Goal: Browse casually: Explore the website without a specific task or goal

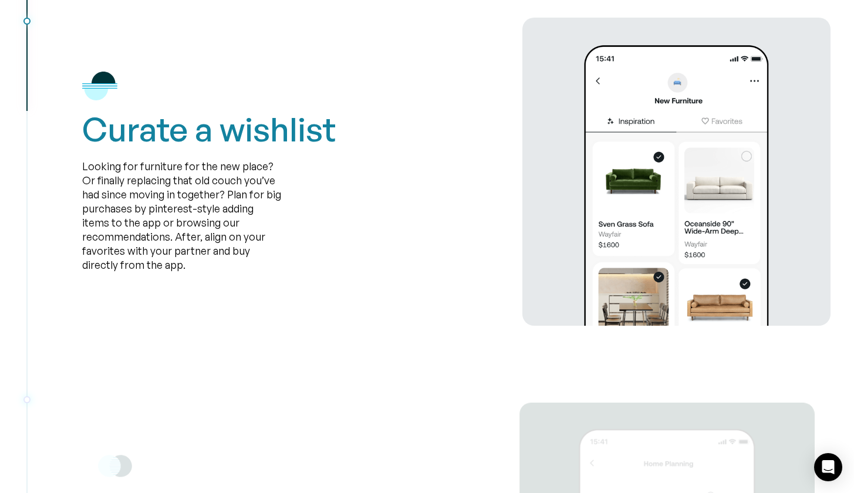
scroll to position [2549, 0]
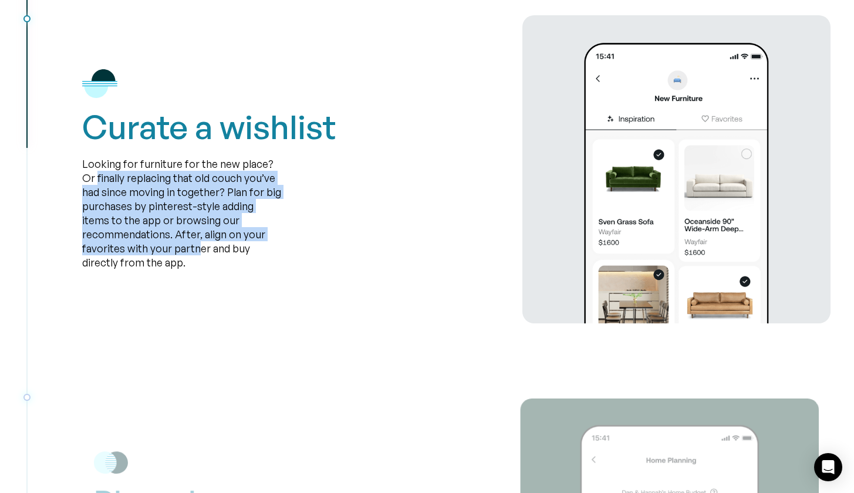
drag, startPoint x: 195, startPoint y: 240, endPoint x: 77, endPoint y: 174, distance: 135.8
click at [77, 174] on div "Curate a wishlist Looking for furniture for the new place? Or finally replacing…" at bounding box center [426, 169] width 807 height 308
drag, startPoint x: 77, startPoint y: 174, endPoint x: 228, endPoint y: 238, distance: 163.8
click at [228, 238] on div "Curate a wishlist Looking for furniture for the new place? Or finally replacing…" at bounding box center [426, 169] width 807 height 308
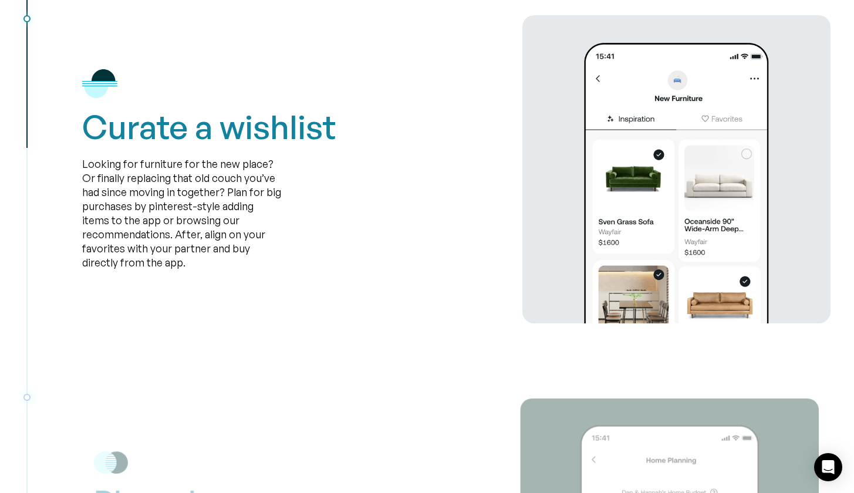
click at [226, 252] on div "Looking for furniture for the new place? Or finally replacing that old couch yo…" at bounding box center [182, 213] width 200 height 113
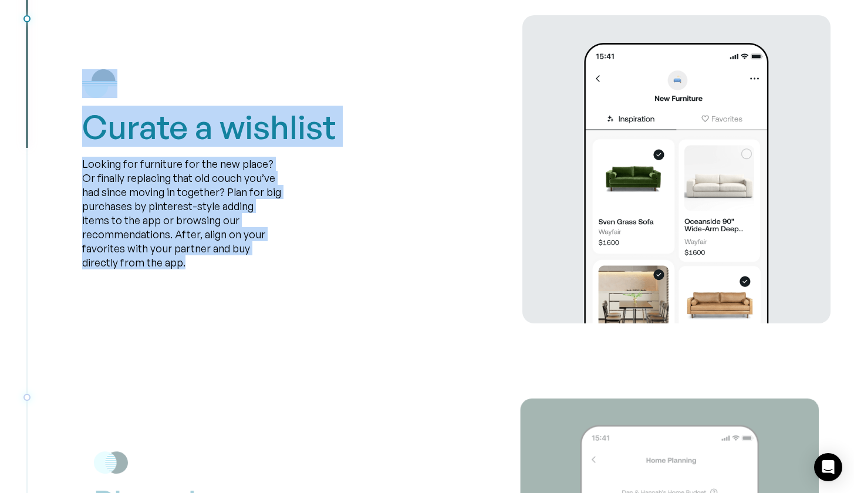
drag, startPoint x: 234, startPoint y: 277, endPoint x: 59, endPoint y: 157, distance: 212.3
click at [59, 157] on div "Curate a wishlist Looking for furniture for the new place? Or finally replacing…" at bounding box center [426, 169] width 807 height 308
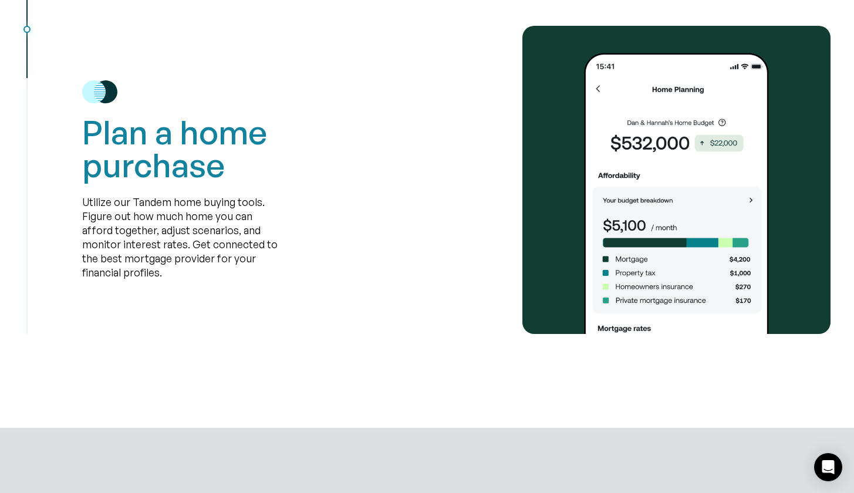
scroll to position [2916, 0]
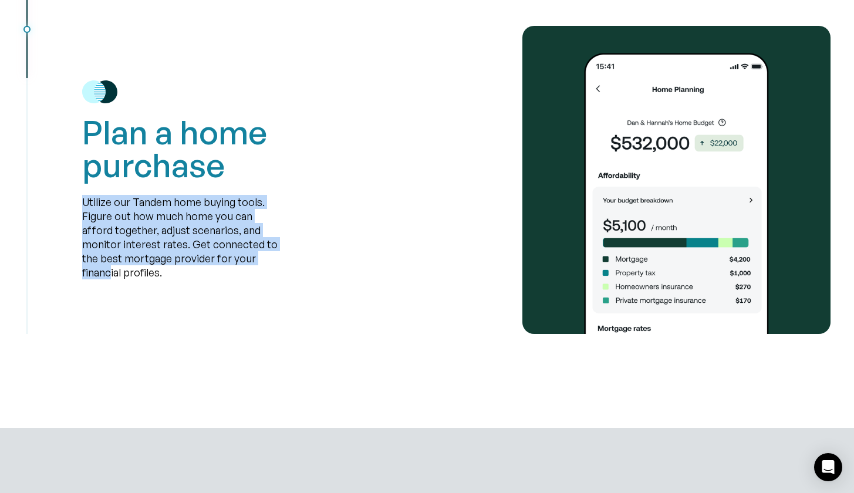
drag, startPoint x: 74, startPoint y: 200, endPoint x: 241, endPoint y: 258, distance: 176.5
click at [241, 258] on div "Plan a home purchase Utilize our Tandem home buying tools. Figure out how much …" at bounding box center [426, 180] width 807 height 308
click at [241, 258] on div "Utilize our Tandem home buying tools. Figure out how much home you can afford t…" at bounding box center [182, 237] width 200 height 85
drag, startPoint x: 178, startPoint y: 282, endPoint x: 72, endPoint y: 203, distance: 132.2
click at [72, 203] on div "Plan a home purchase Utilize our Tandem home buying tools. Figure out how much …" at bounding box center [426, 180] width 807 height 308
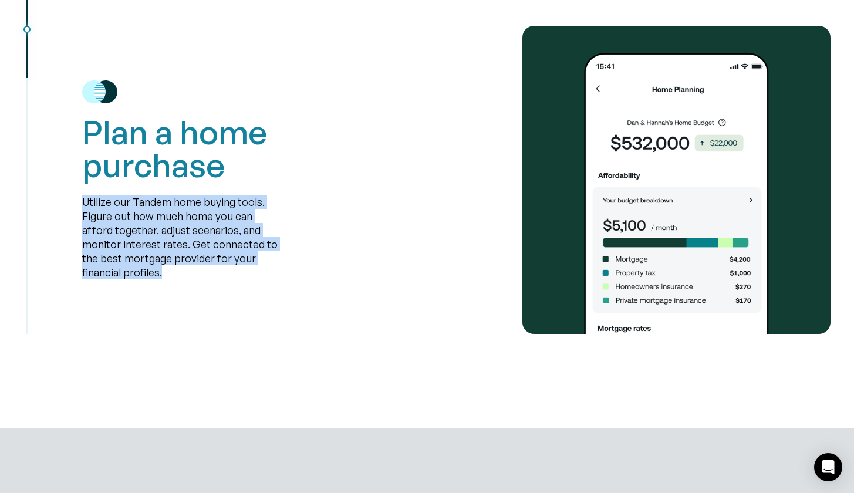
click at [72, 203] on div "Plan a home purchase Utilize our Tandem home buying tools. Figure out how much …" at bounding box center [426, 180] width 807 height 308
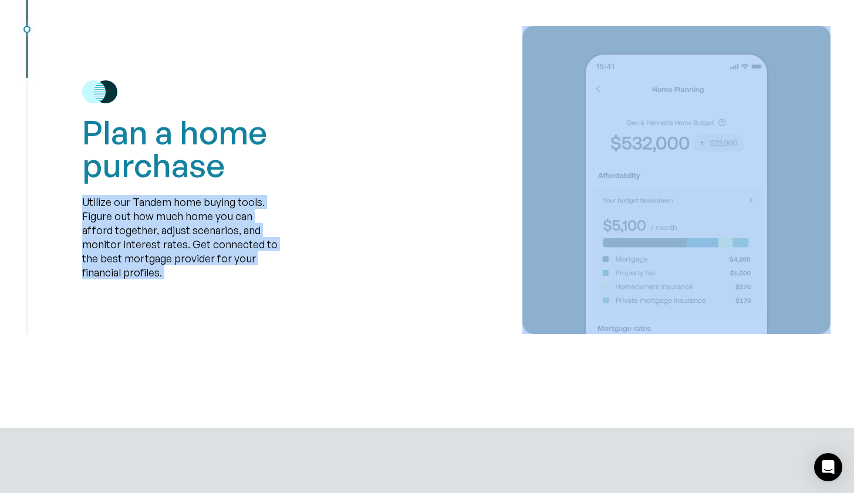
drag, startPoint x: 72, startPoint y: 203, endPoint x: 188, endPoint y: 269, distance: 134.3
click at [189, 269] on div "Plan a home purchase Utilize our Tandem home buying tools. Figure out how much …" at bounding box center [426, 180] width 807 height 308
click at [188, 269] on div "Utilize our Tandem home buying tools. Figure out how much home you can afford t…" at bounding box center [182, 237] width 200 height 85
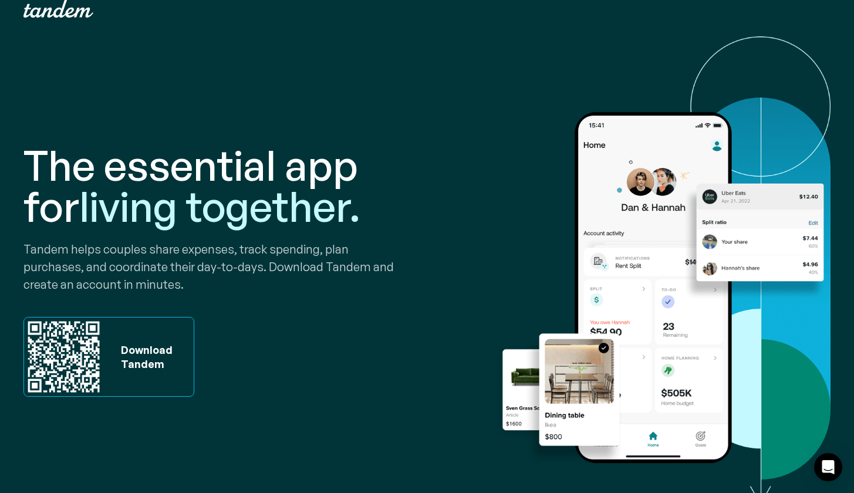
scroll to position [90, 0]
